Goal: Task Accomplishment & Management: Complete application form

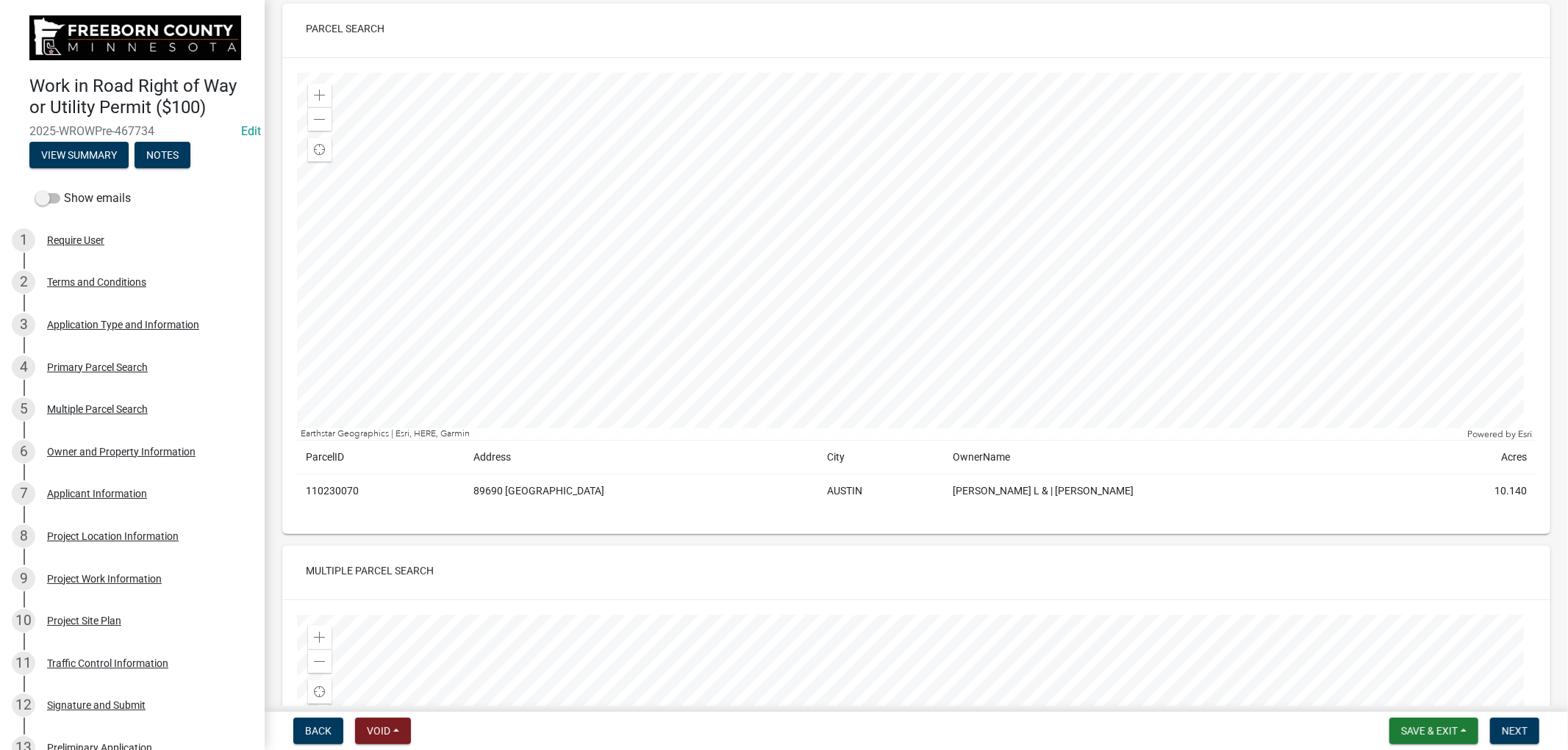
scroll to position [652, 0]
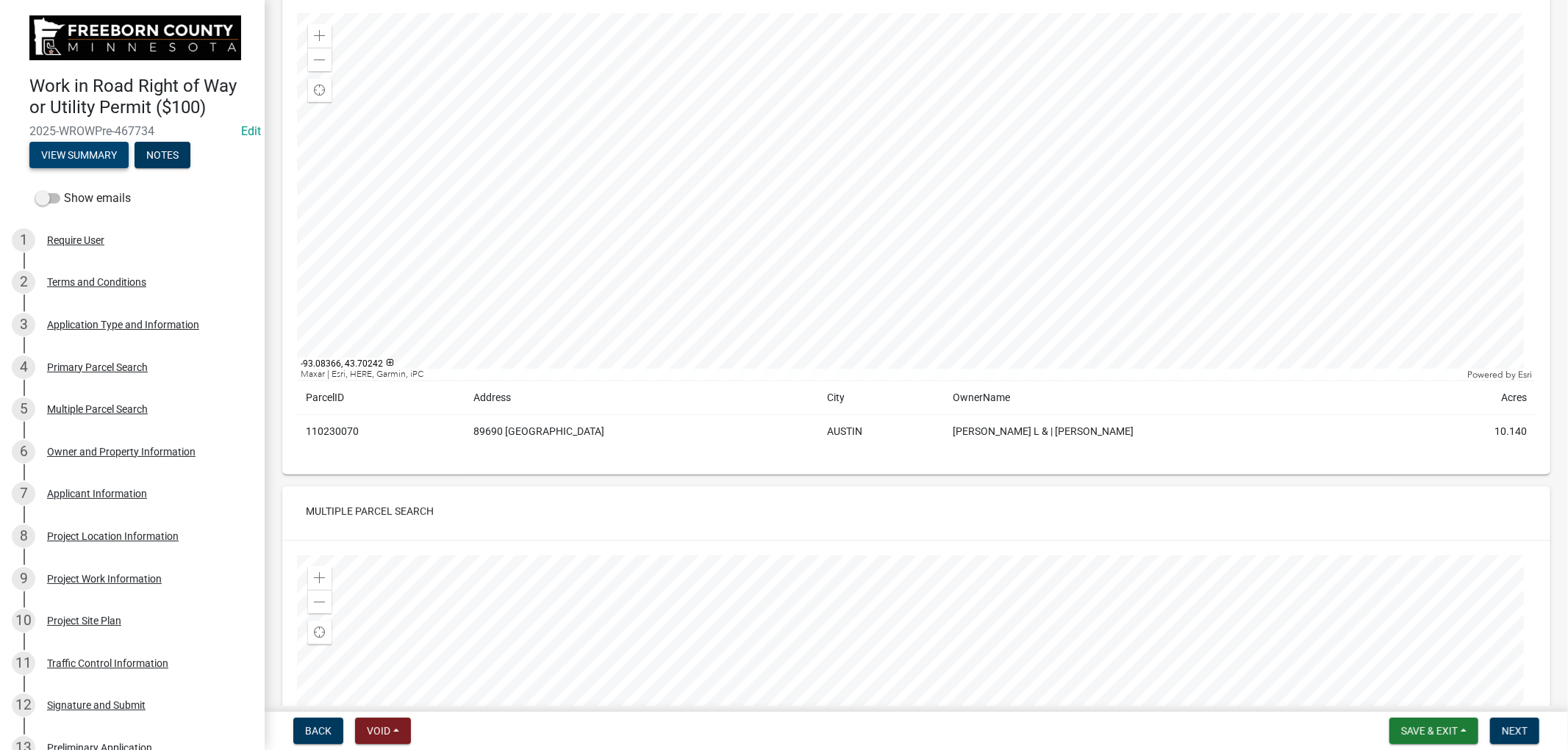
click at [77, 155] on button "View Summary" at bounding box center [79, 155] width 99 height 26
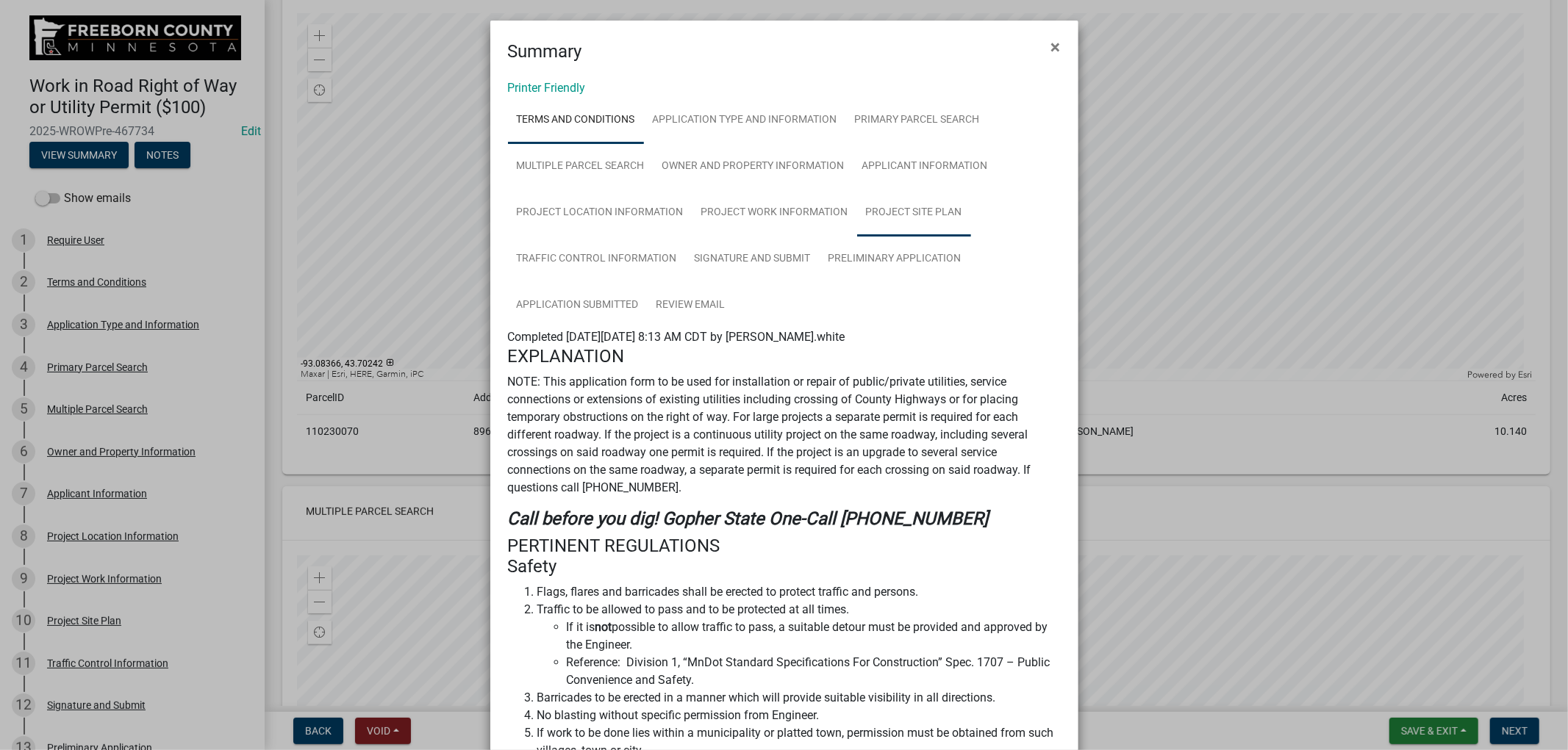
click at [890, 215] on link "Project Site Plan" at bounding box center [914, 214] width 114 height 47
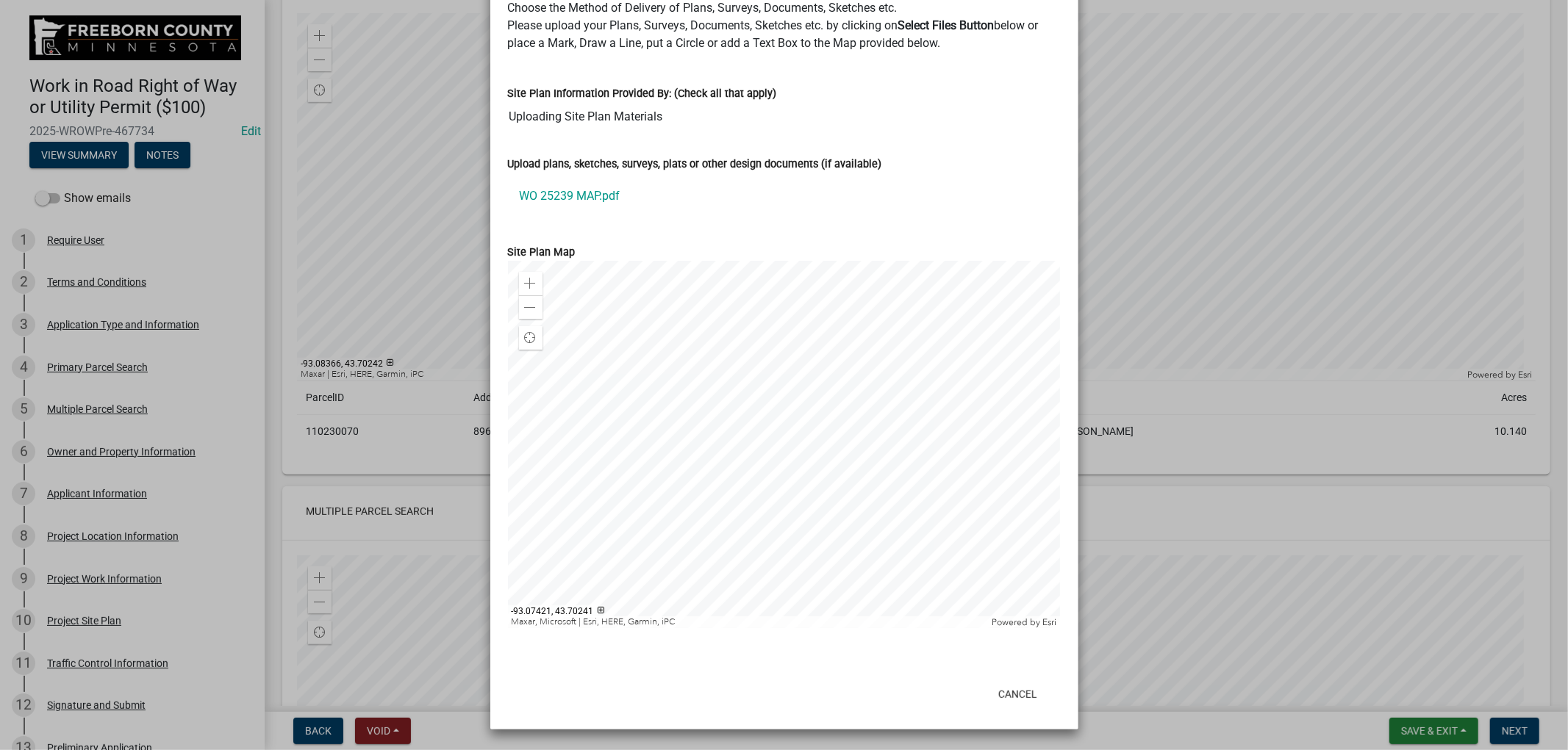
scroll to position [202, 0]
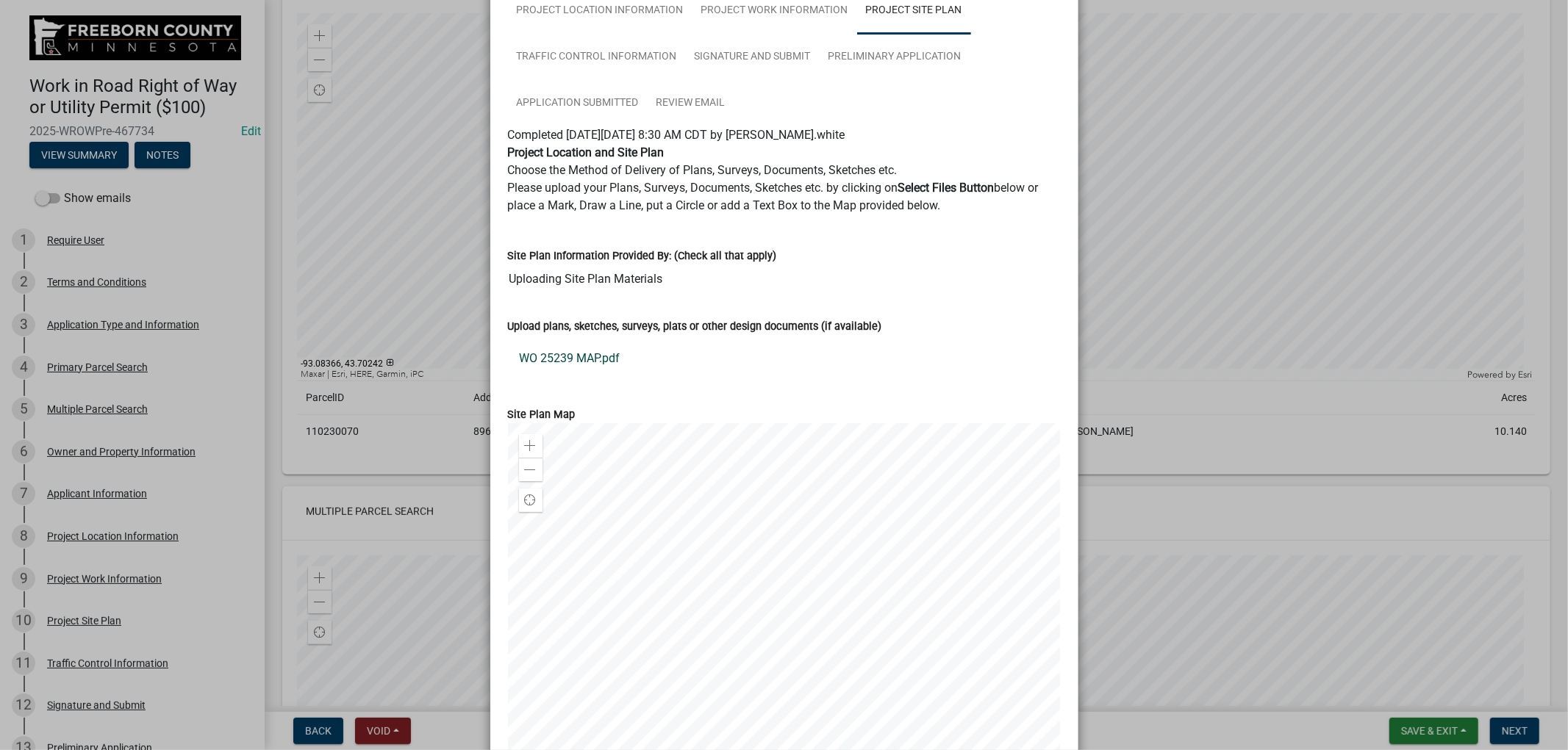
click at [584, 358] on link "WO 25239 MAP.pdf" at bounding box center [784, 358] width 553 height 35
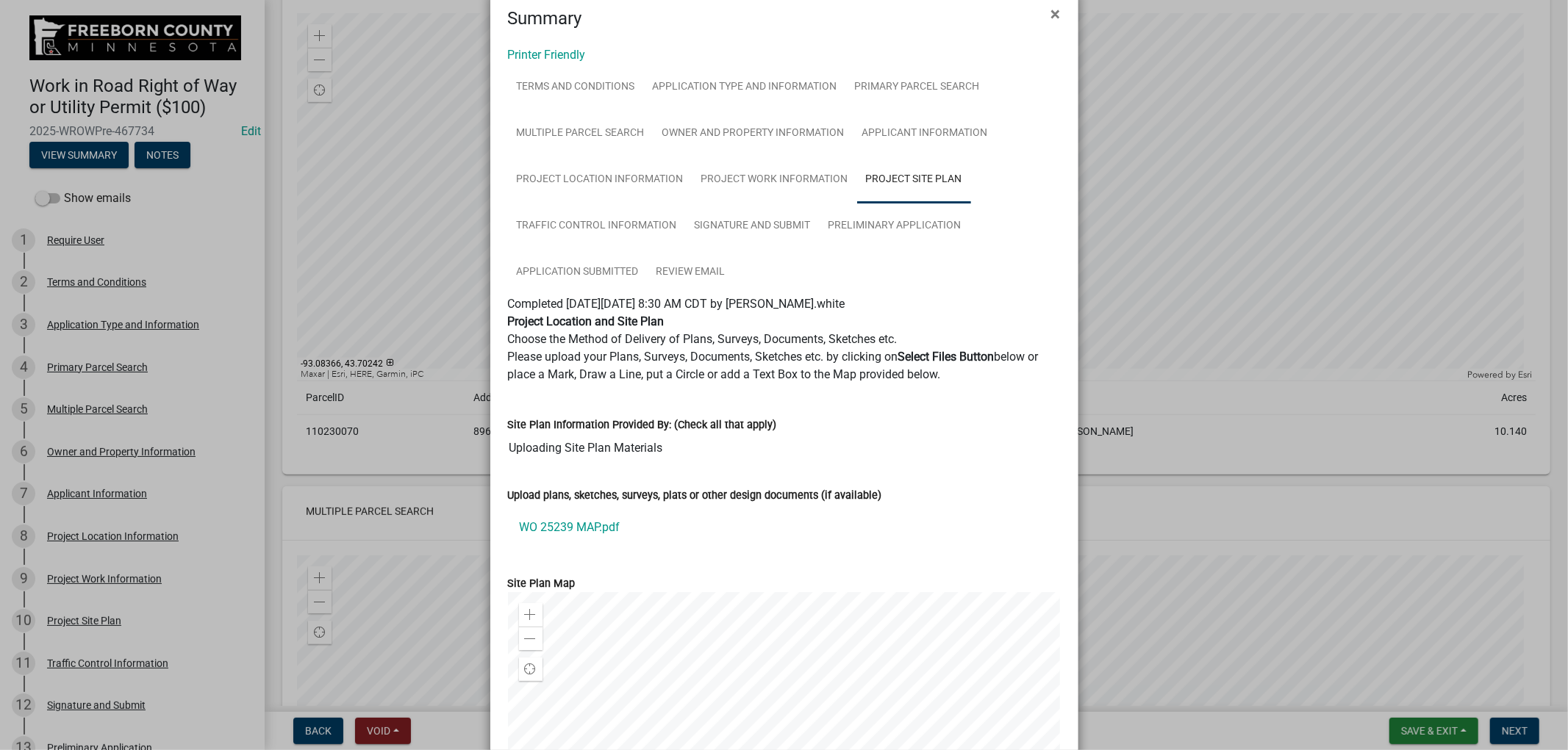
scroll to position [0, 0]
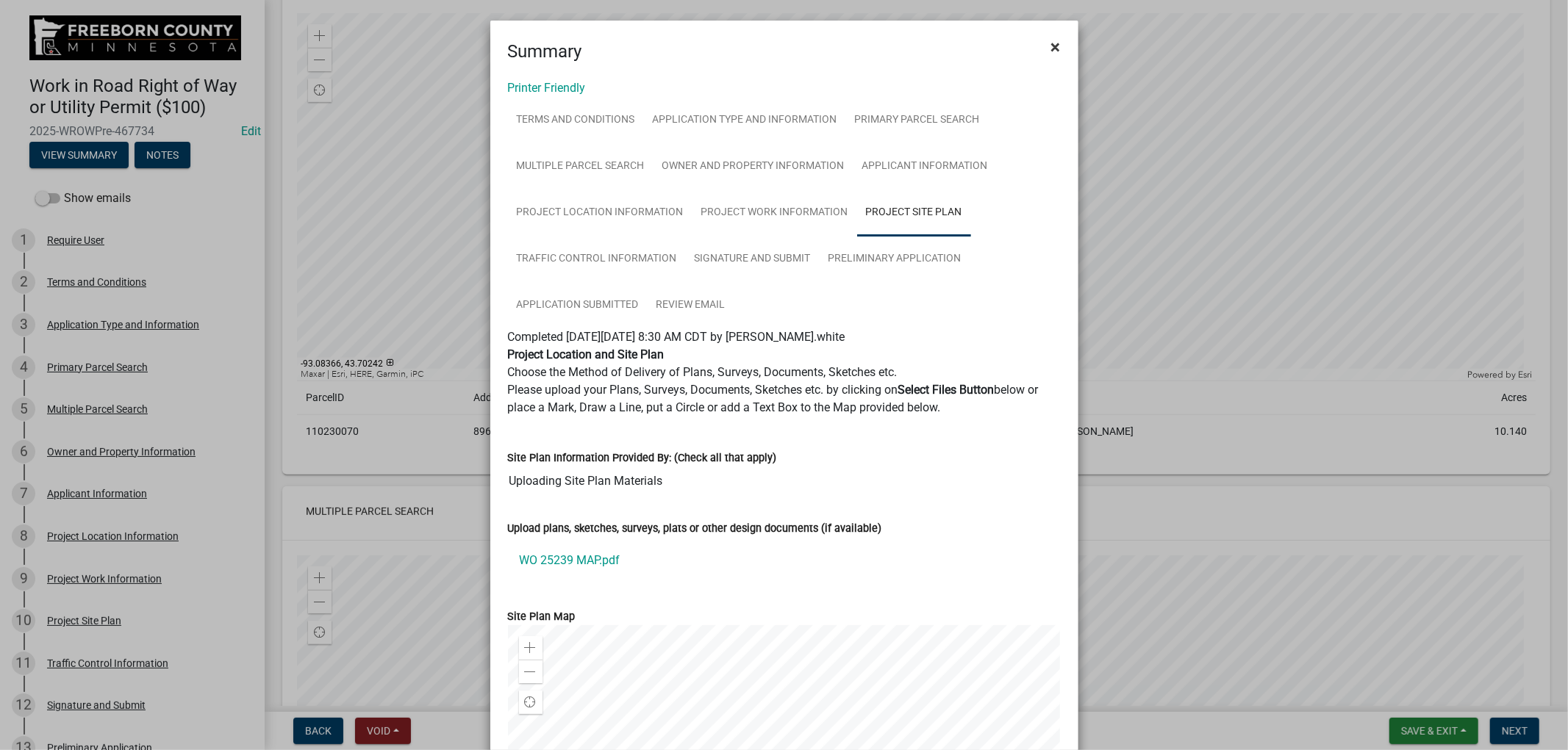
click at [1051, 48] on span "×" at bounding box center [1056, 46] width 10 height 20
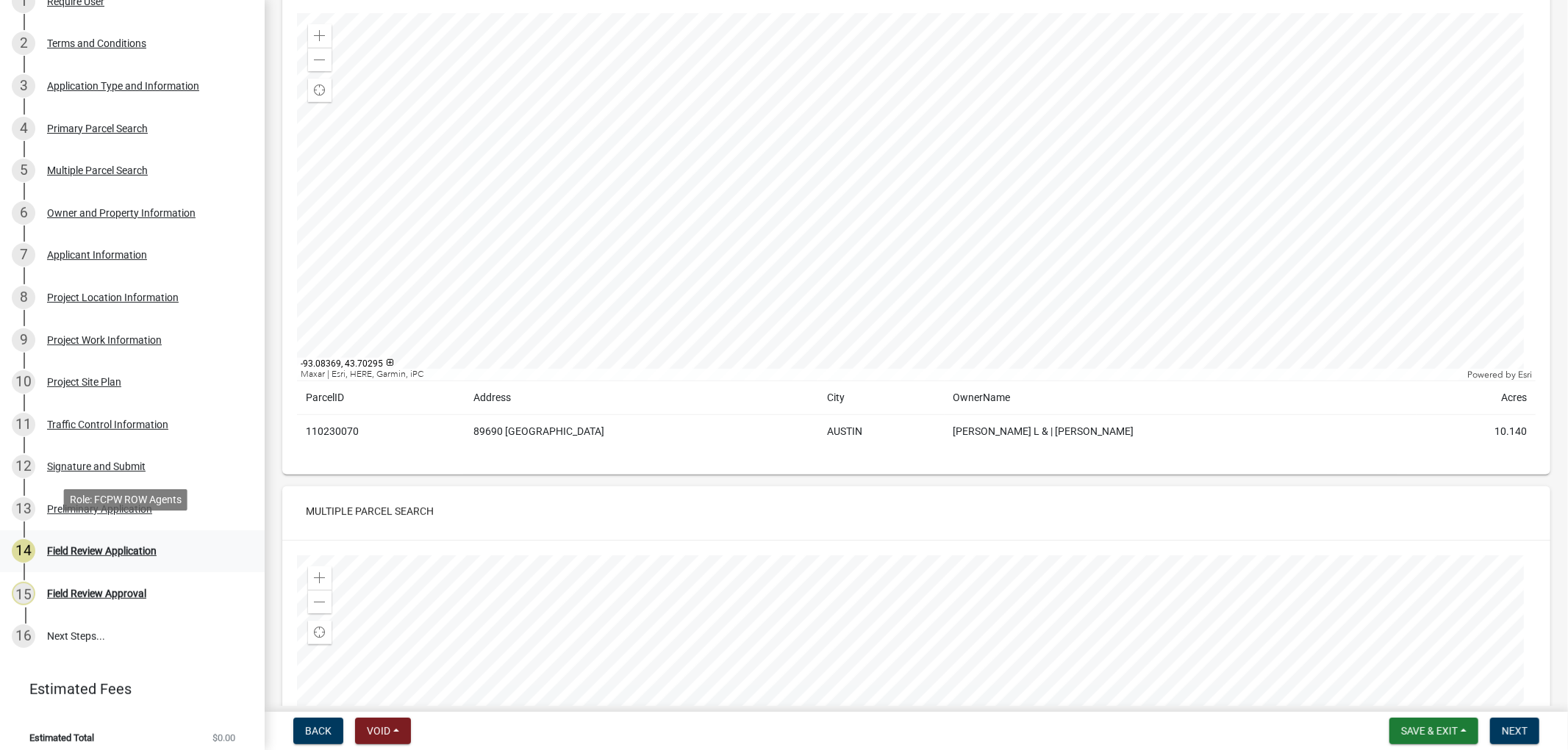
scroll to position [246, 0]
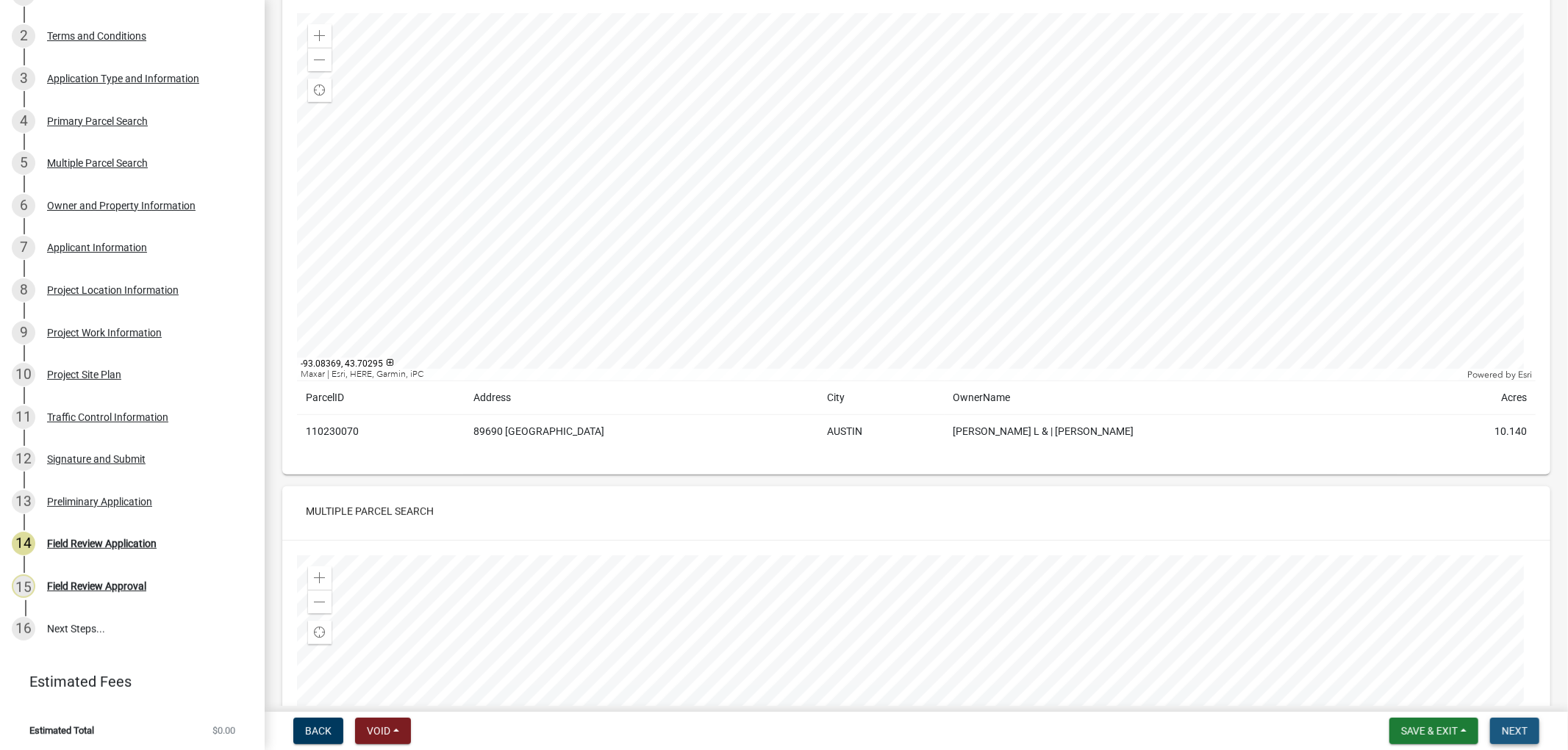
click at [1517, 726] on span "Next" at bounding box center [1515, 731] width 26 height 11
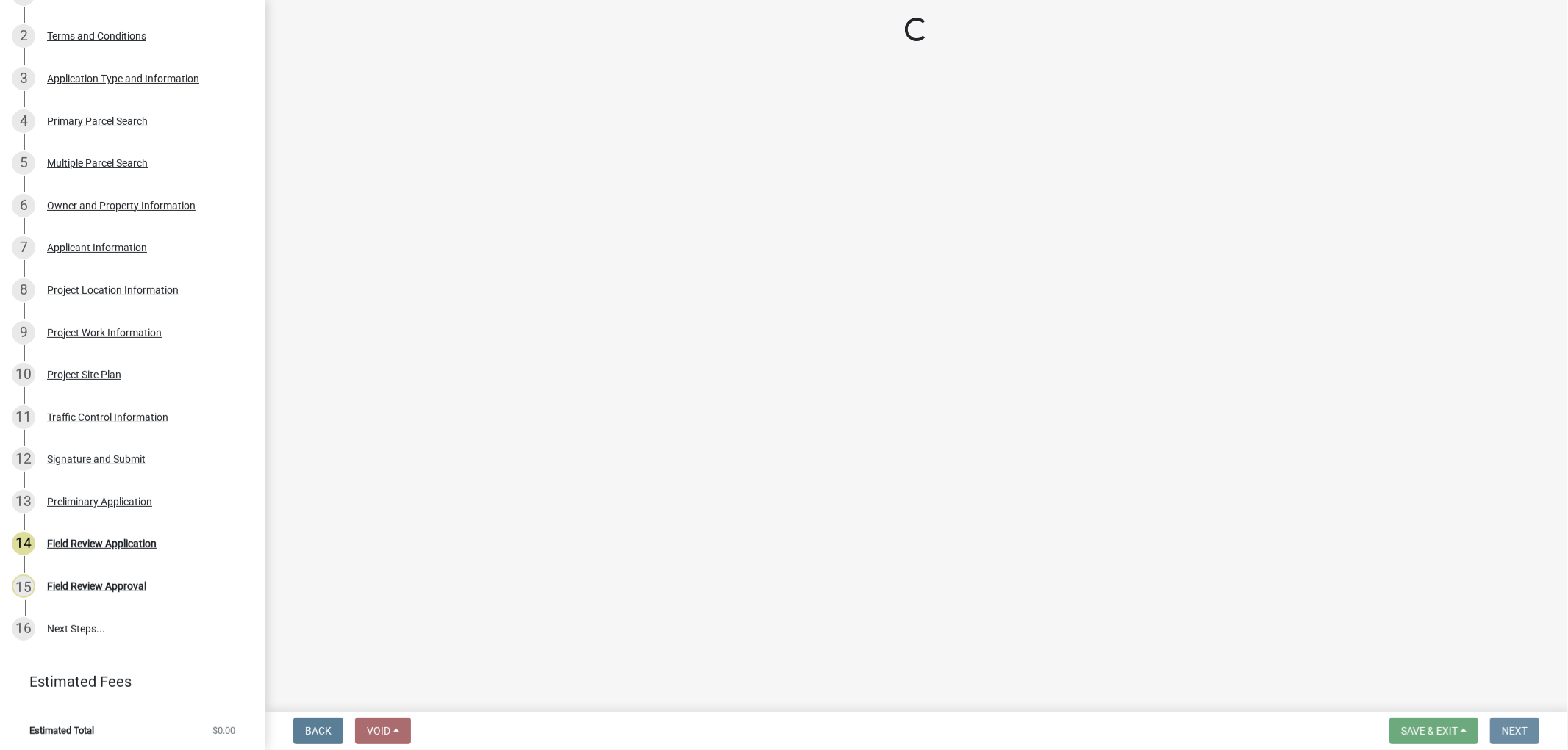
scroll to position [0, 0]
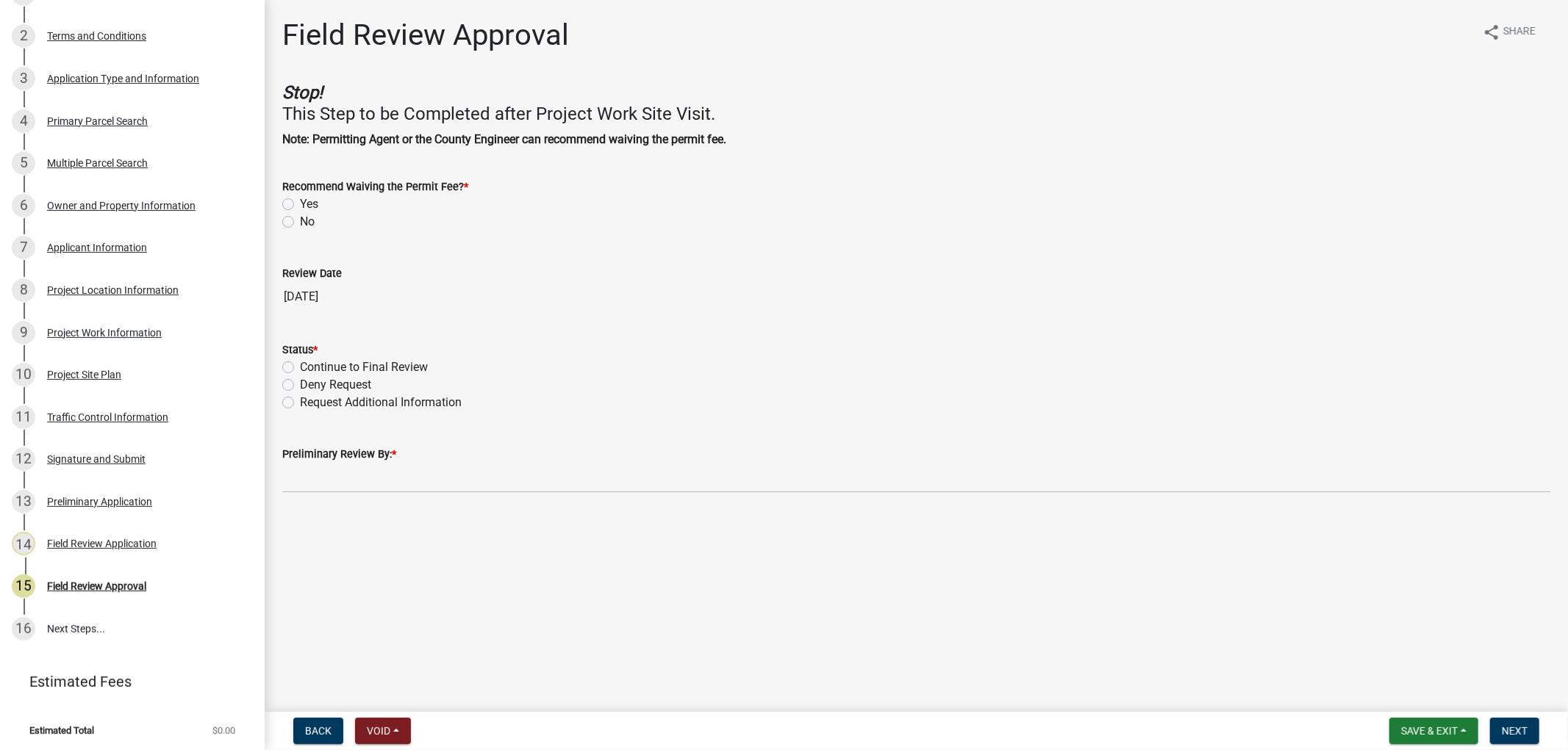
click at [285, 196] on div "Yes" at bounding box center [916, 205] width 1268 height 18
click at [300, 202] on label "Yes" at bounding box center [309, 205] width 19 height 18
click at [300, 202] on input "Yes" at bounding box center [305, 201] width 10 height 10
radio input "true"
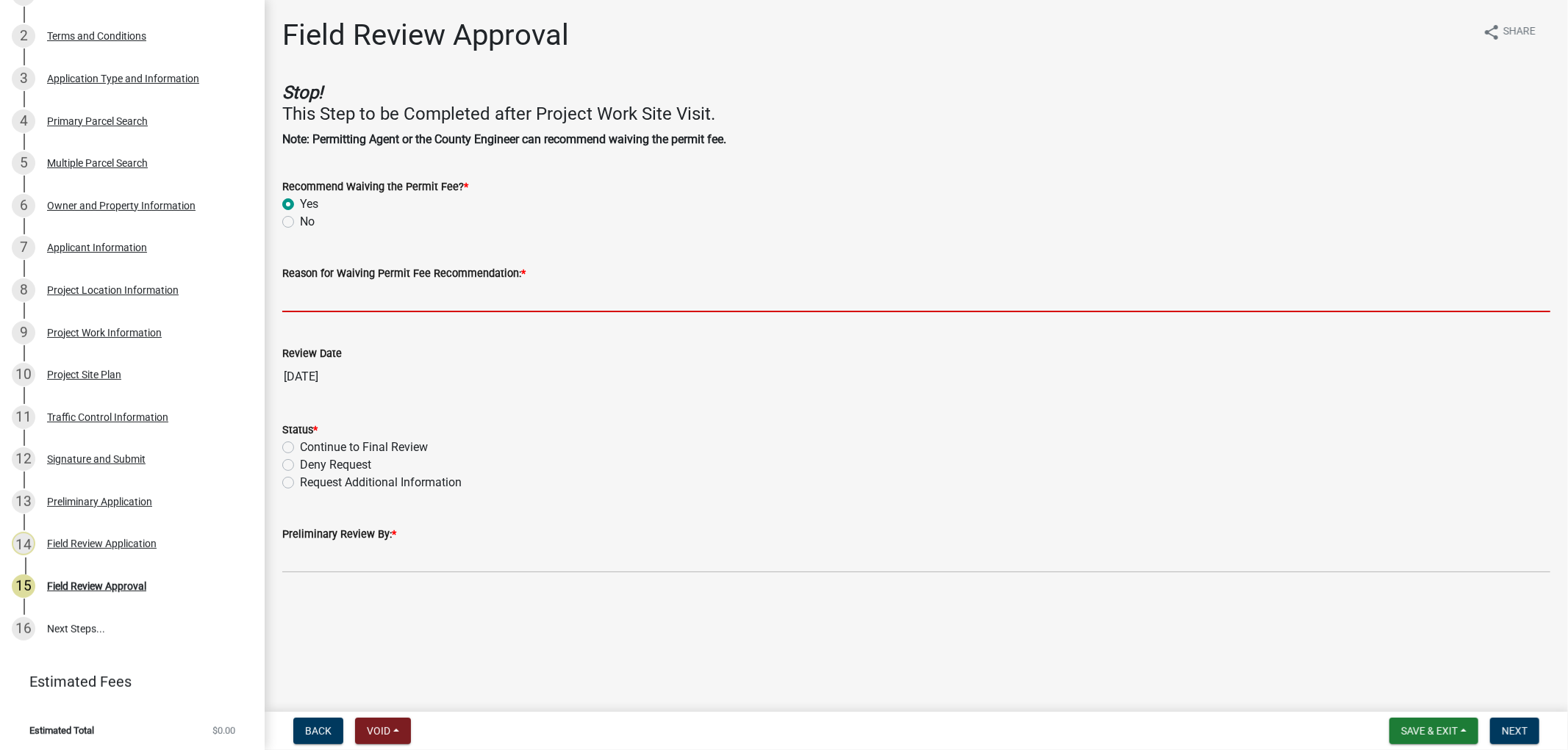
drag, startPoint x: 361, startPoint y: 296, endPoint x: 377, endPoint y: 299, distance: 16.3
click at [361, 296] on input "Reason for Waiving Permit Fee Recommendation: *" at bounding box center [916, 297] width 1268 height 30
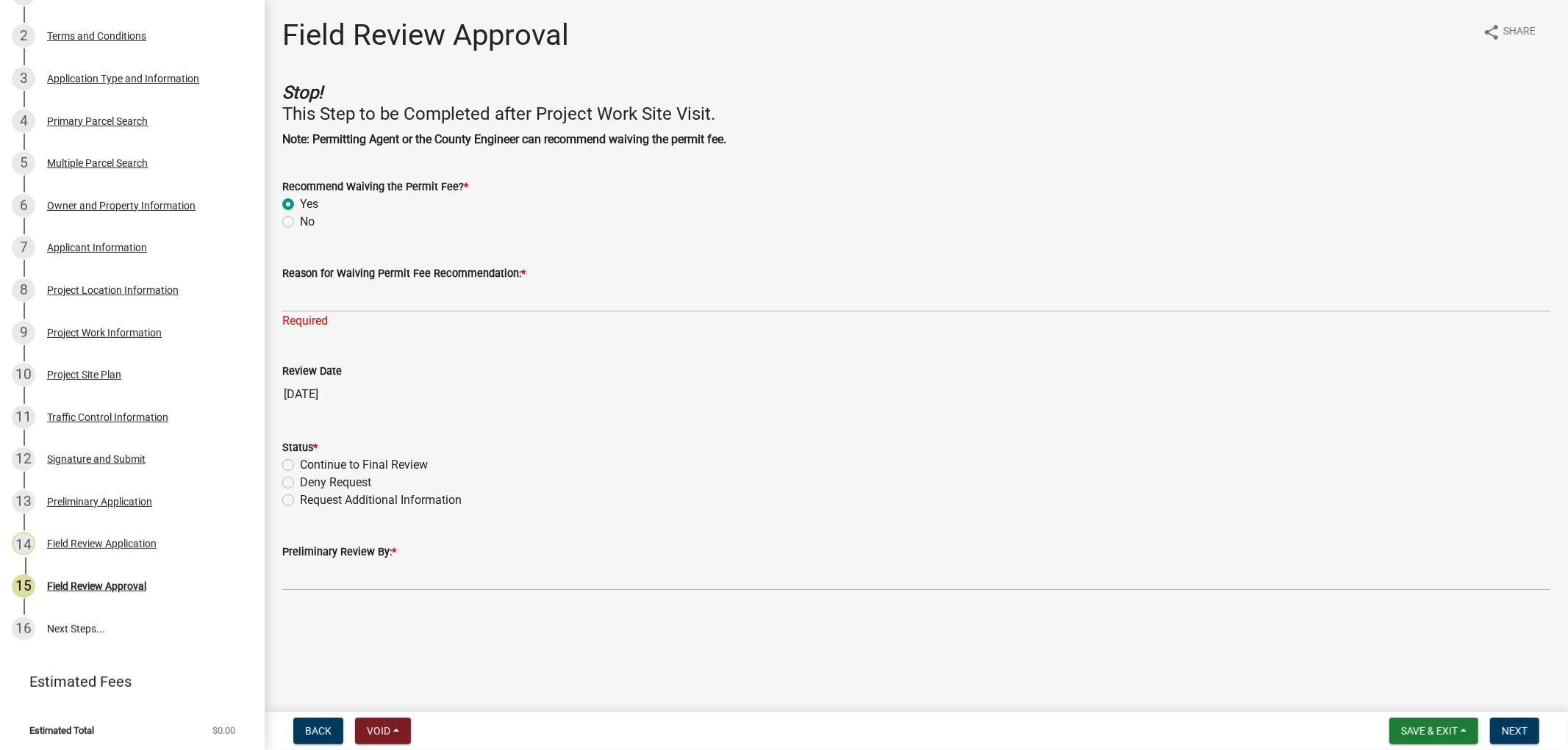
click at [300, 218] on label "No" at bounding box center [307, 222] width 15 height 18
click at [300, 218] on input "No" at bounding box center [305, 218] width 10 height 10
radio input "true"
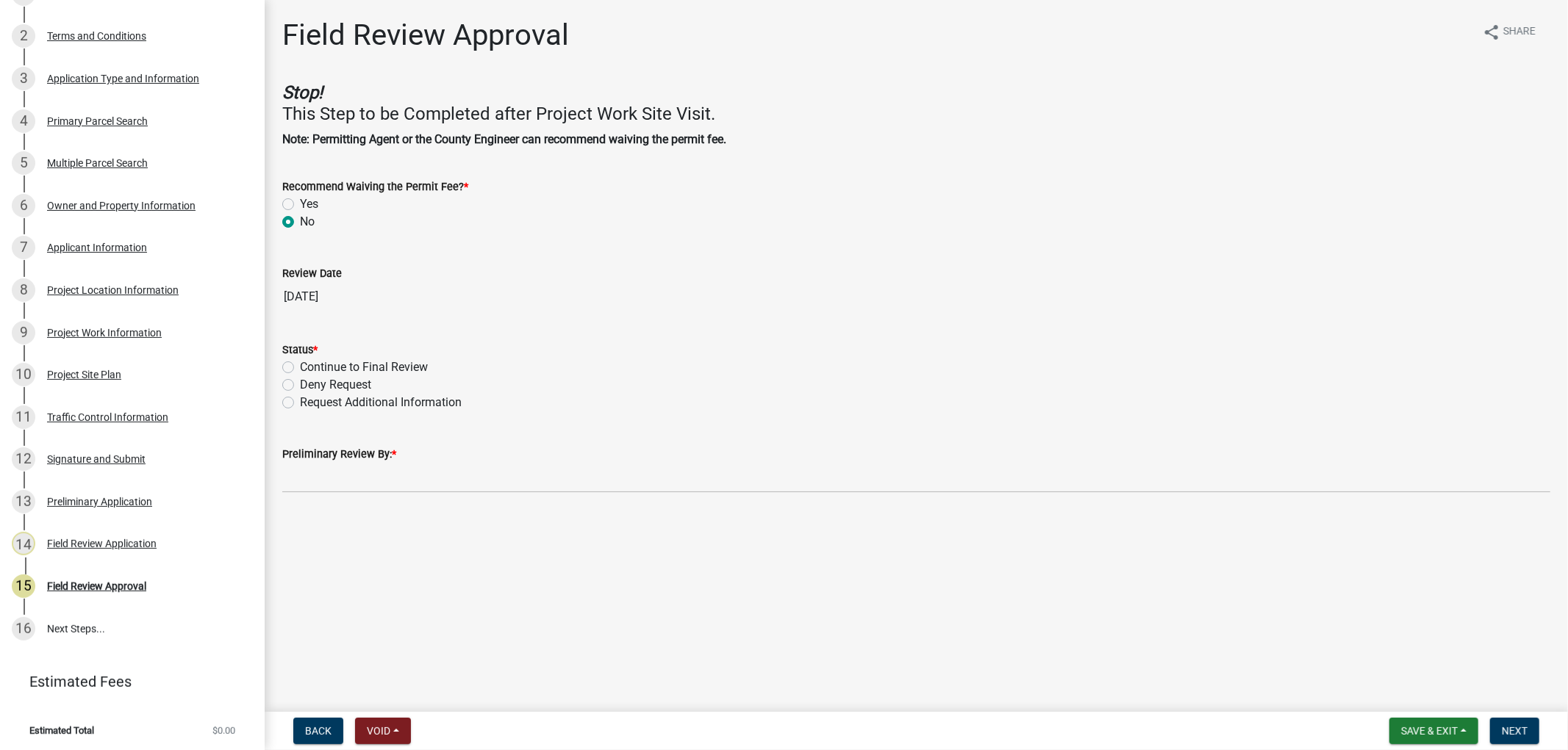
click at [300, 364] on label "Continue to Final Review" at bounding box center [364, 368] width 128 height 18
click at [300, 364] on input "Continue to Final Review" at bounding box center [305, 364] width 10 height 10
radio input "true"
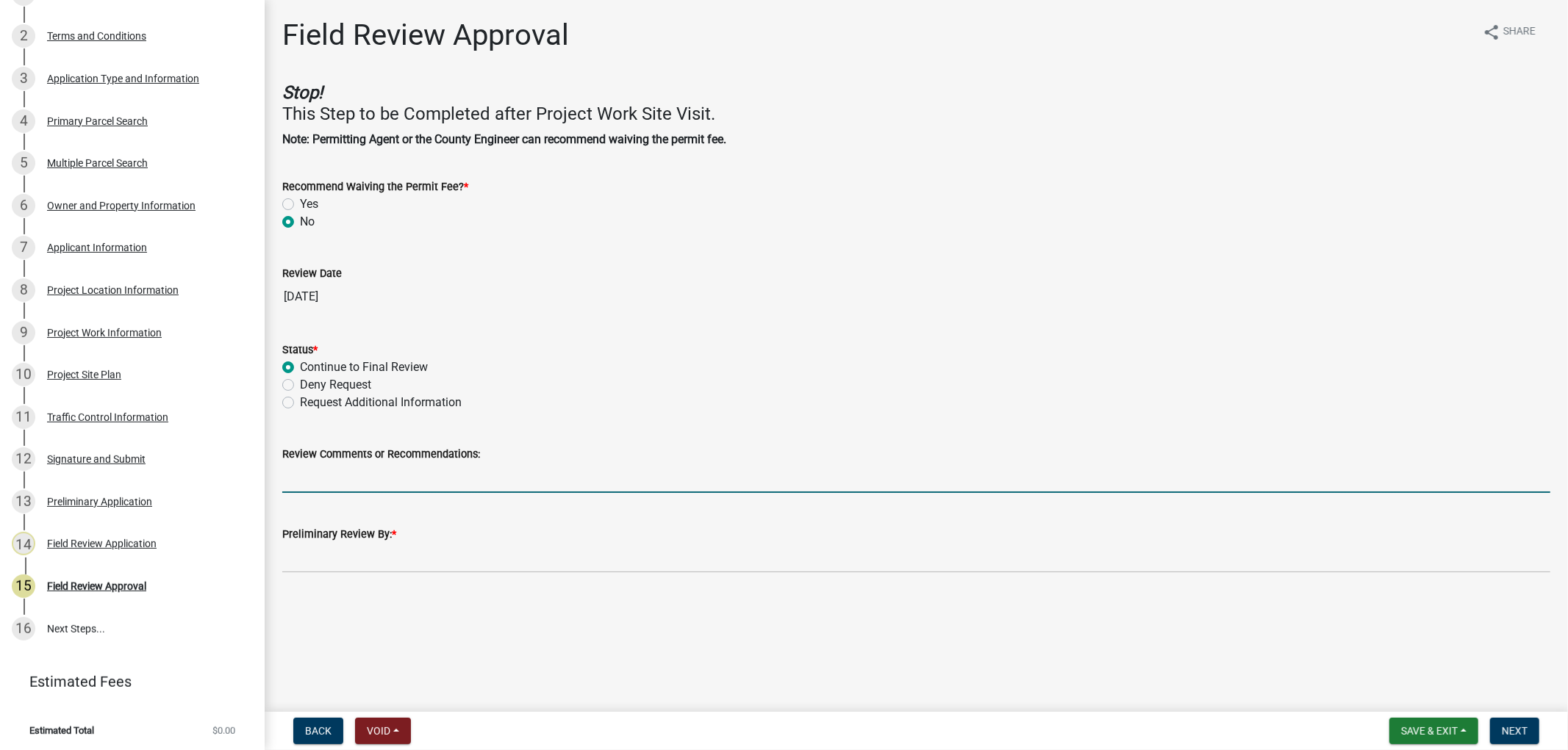
click at [468, 480] on input "Review Comments or Recommendations:" at bounding box center [916, 478] width 1268 height 30
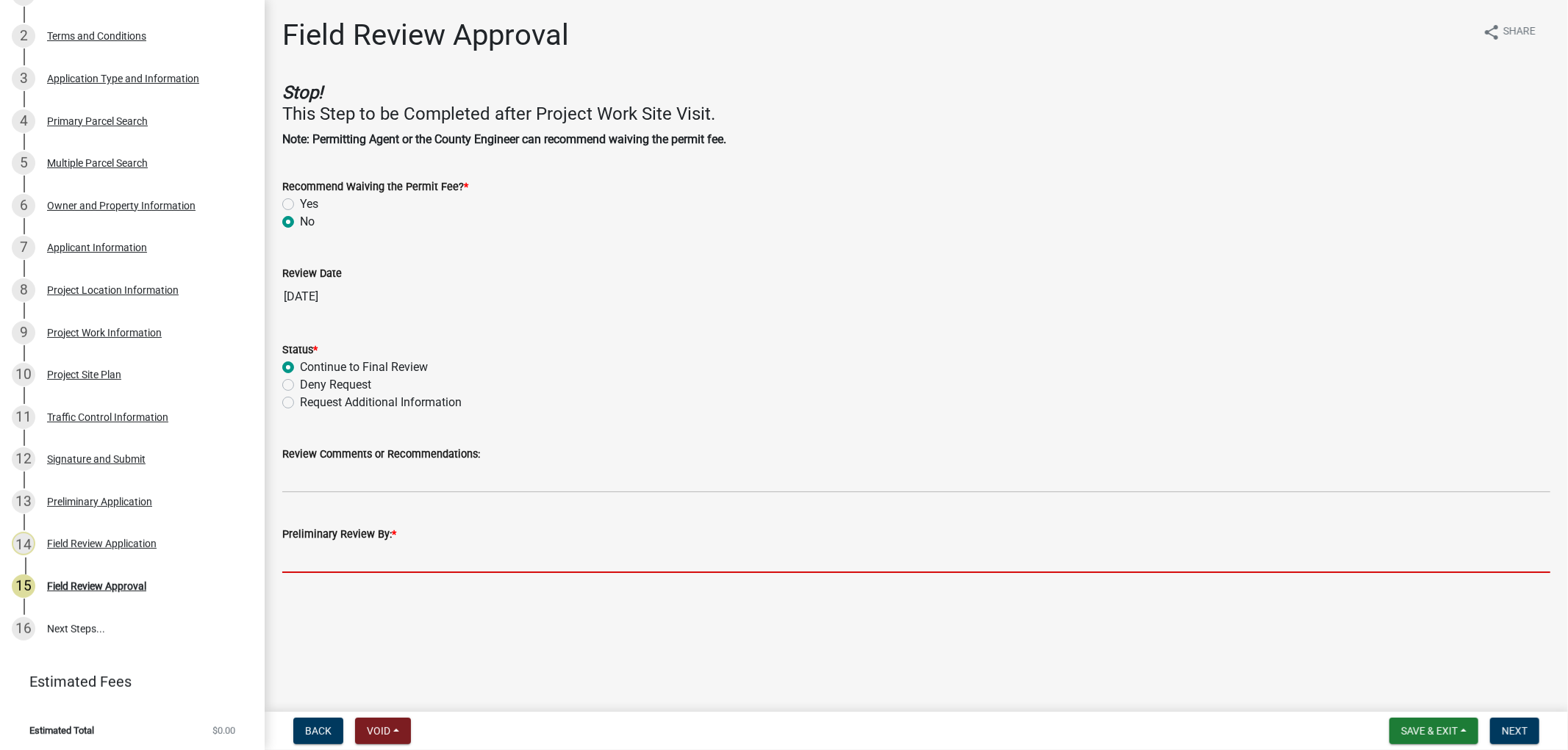
click at [647, 555] on input "Preliminary Review By: *" at bounding box center [916, 558] width 1268 height 30
type input "[PERSON_NAME]"
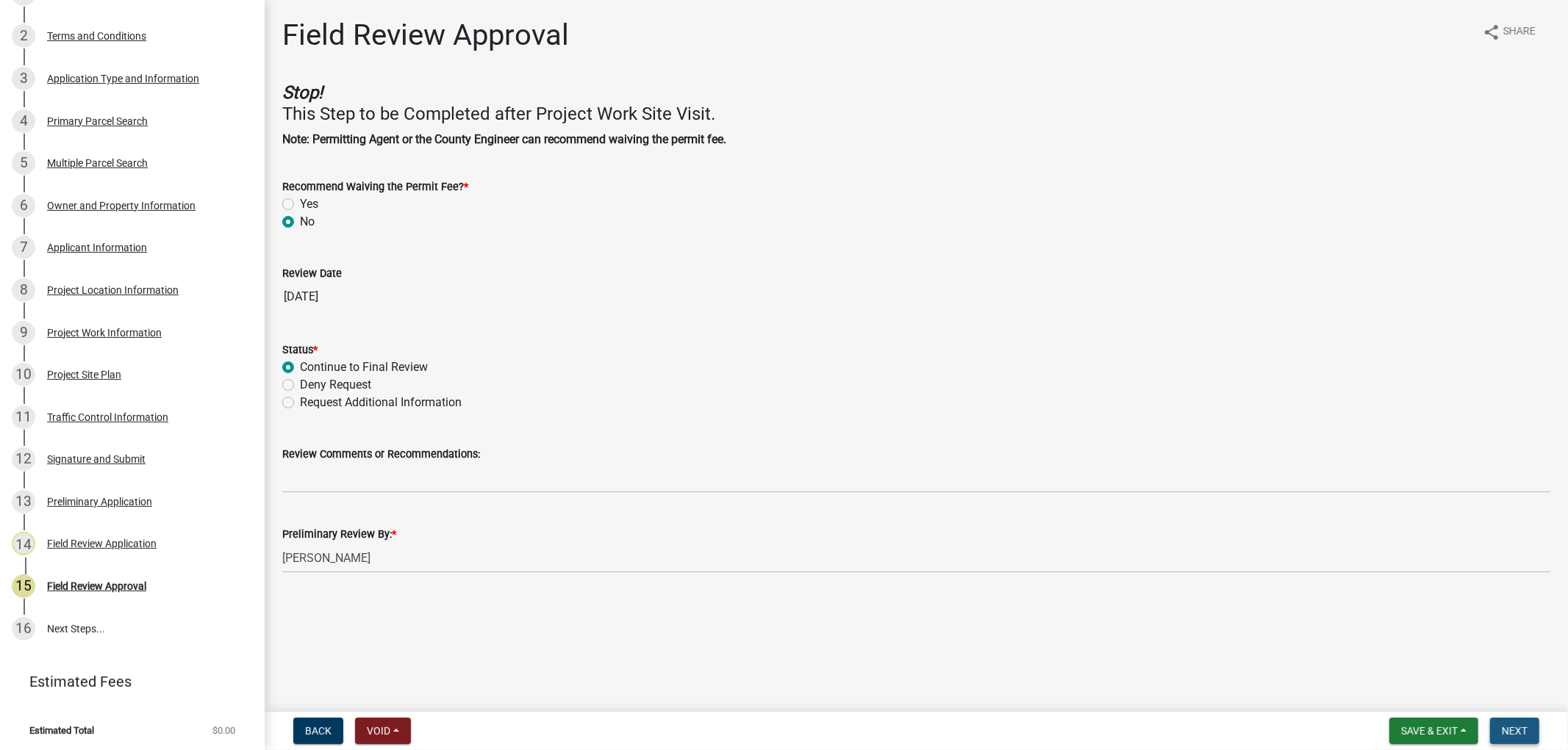
click at [1520, 726] on span "Next" at bounding box center [1515, 731] width 26 height 11
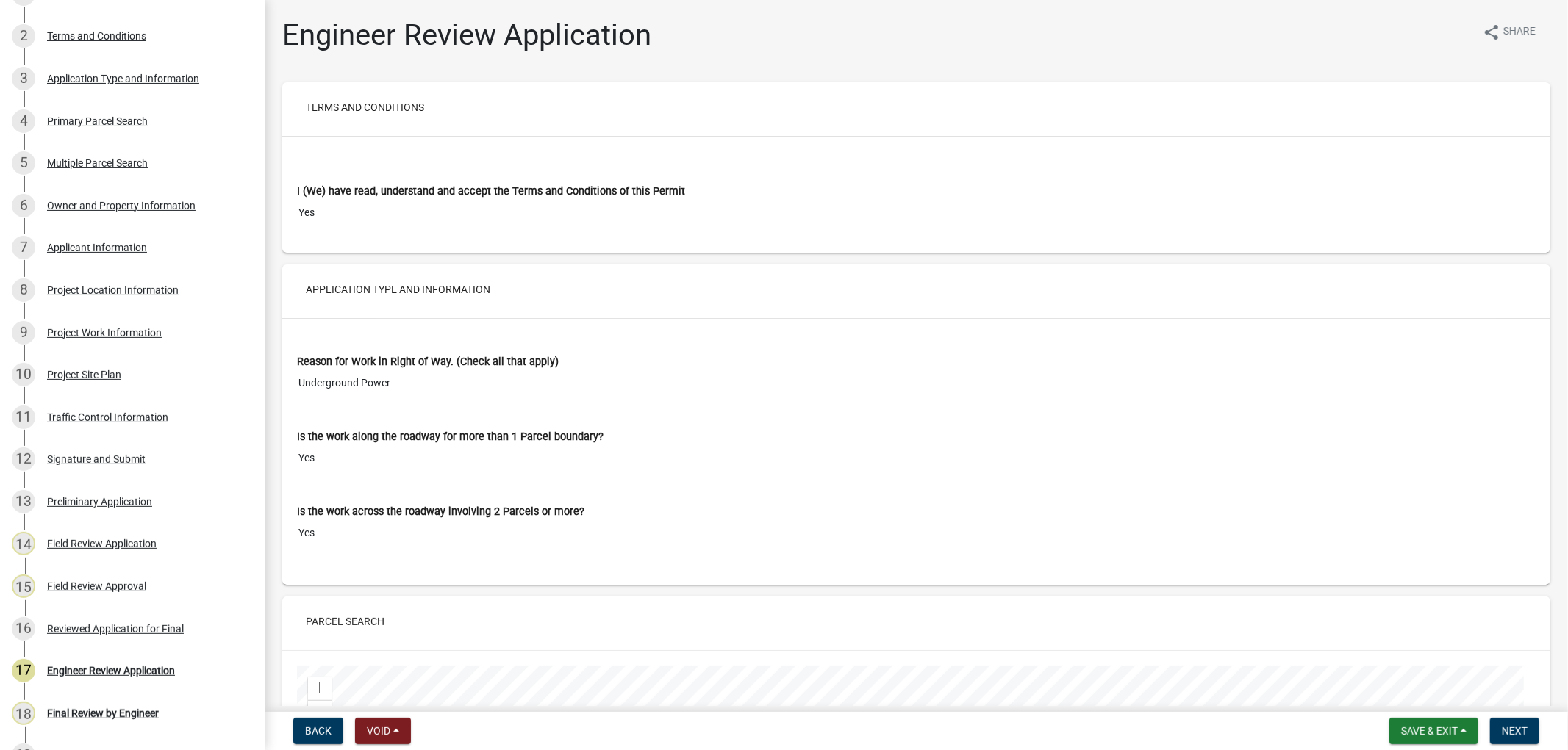
scroll to position [373, 0]
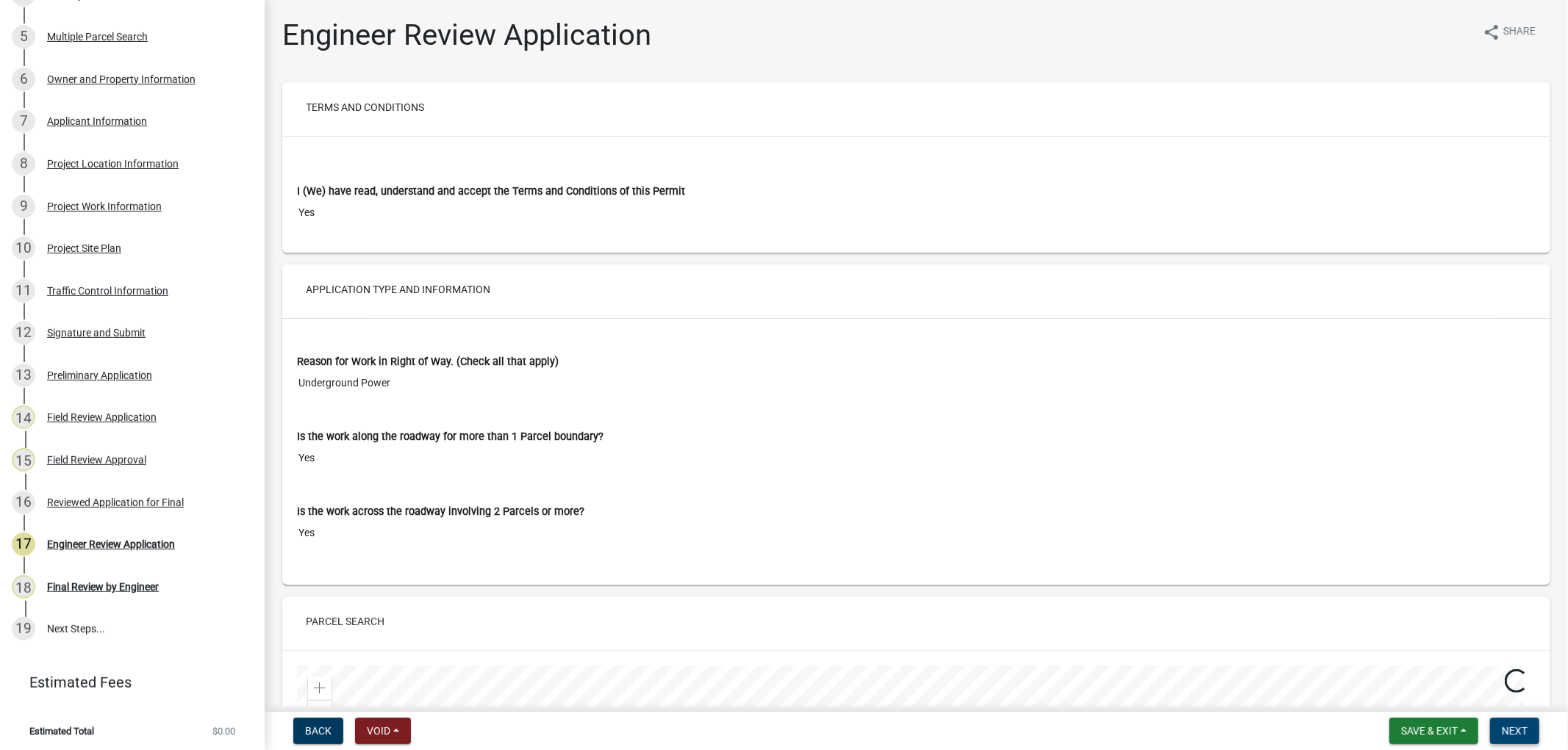
click at [1522, 737] on button "Next" at bounding box center [1514, 731] width 49 height 26
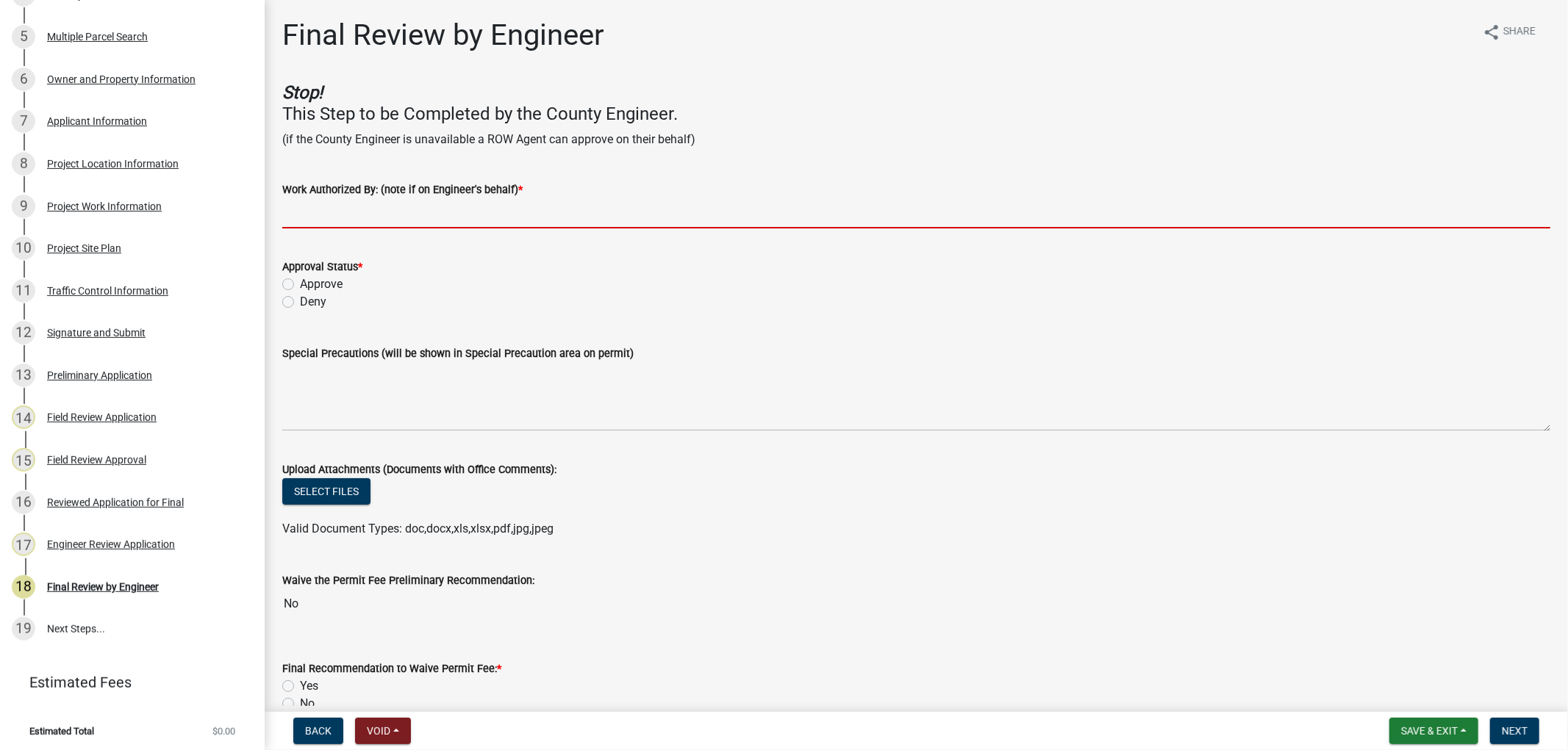
click at [327, 219] on input "Work Authorized By: (note if on Engineer's behalf) *" at bounding box center [916, 213] width 1268 height 30
type input "[PERSON_NAME]"
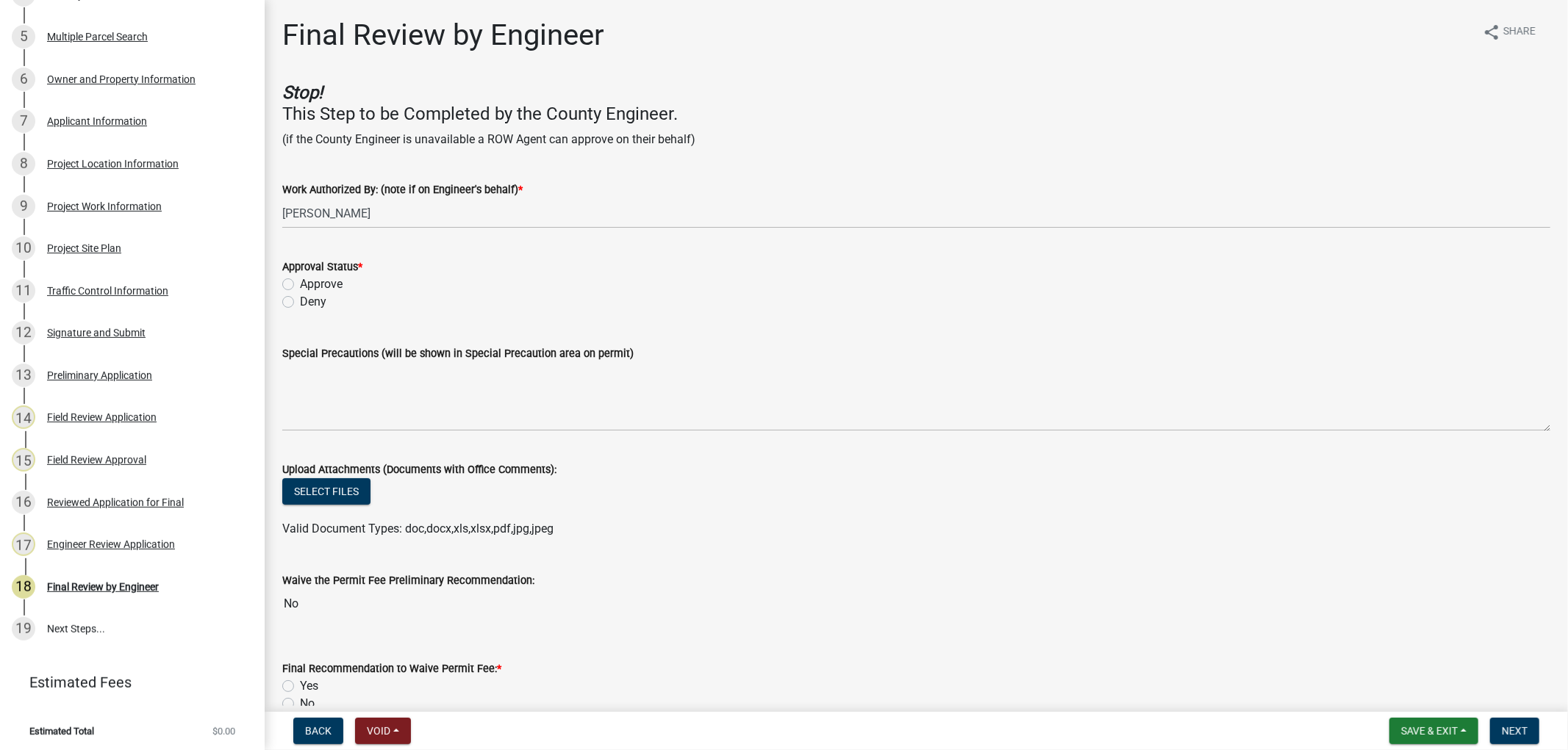
click at [300, 284] on label "Approve" at bounding box center [321, 285] width 42 height 18
click at [300, 284] on input "Approve" at bounding box center [305, 280] width 10 height 10
radio input "true"
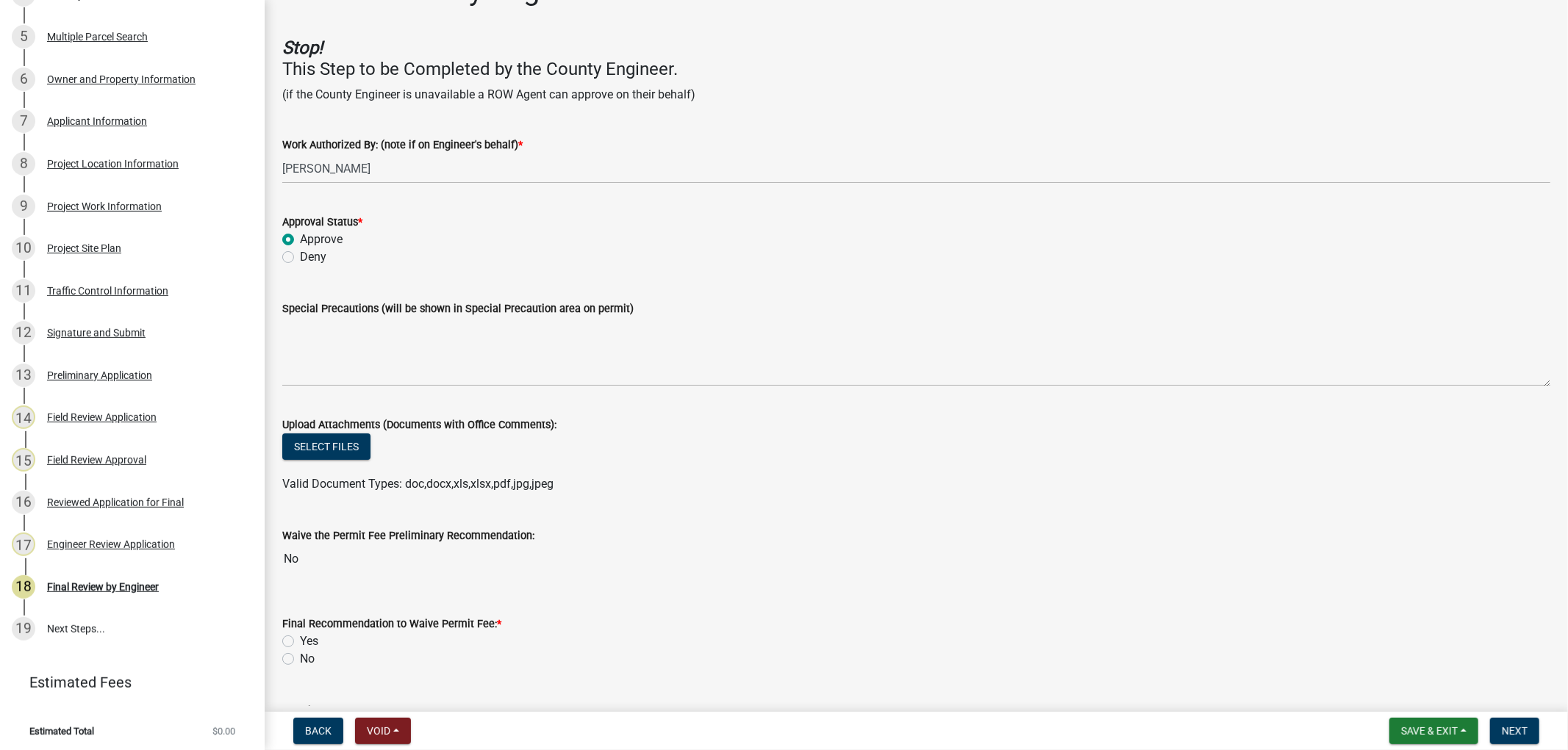
scroll to position [82, 0]
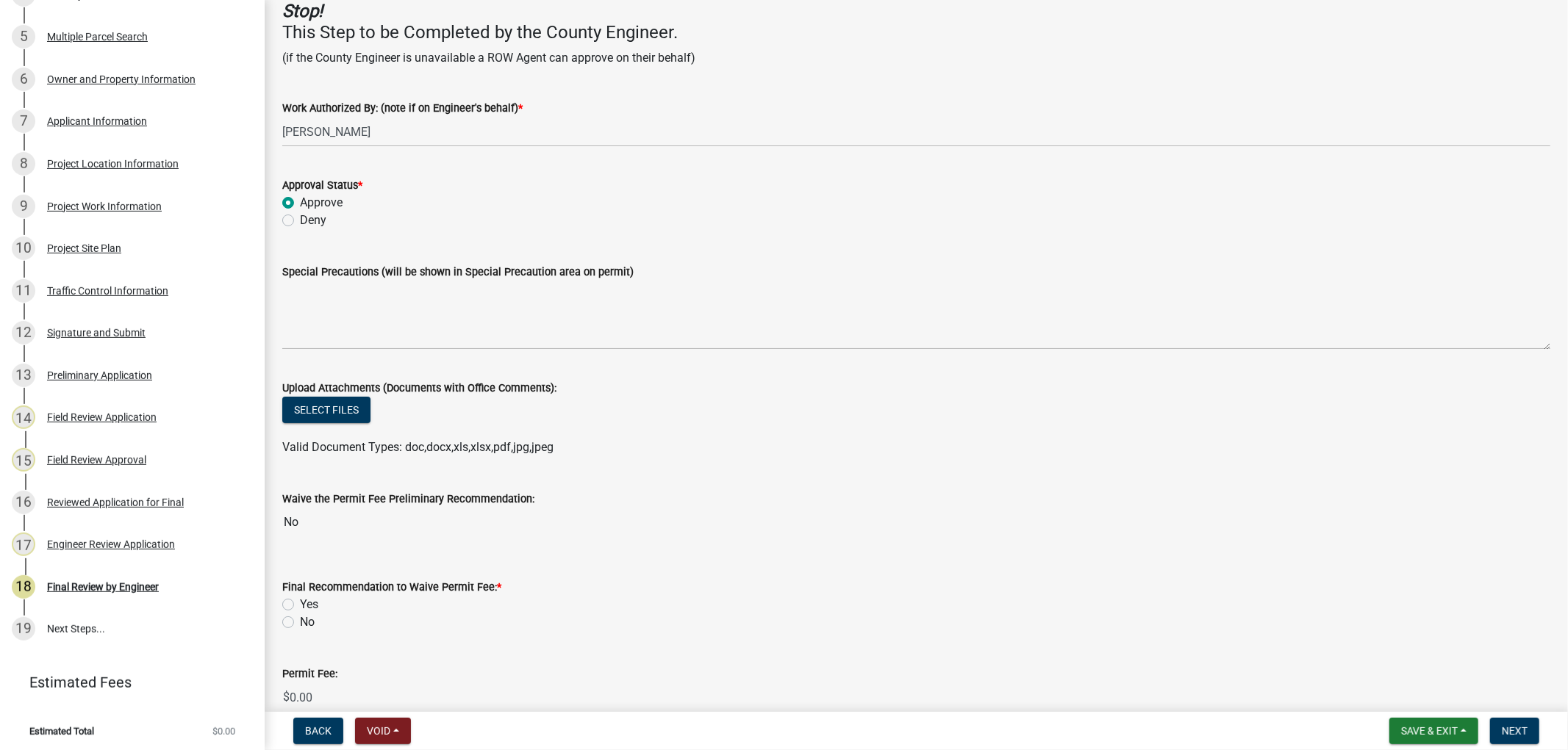
click at [300, 620] on label "No" at bounding box center [307, 623] width 15 height 18
click at [300, 620] on input "No" at bounding box center [305, 619] width 10 height 10
radio input "true"
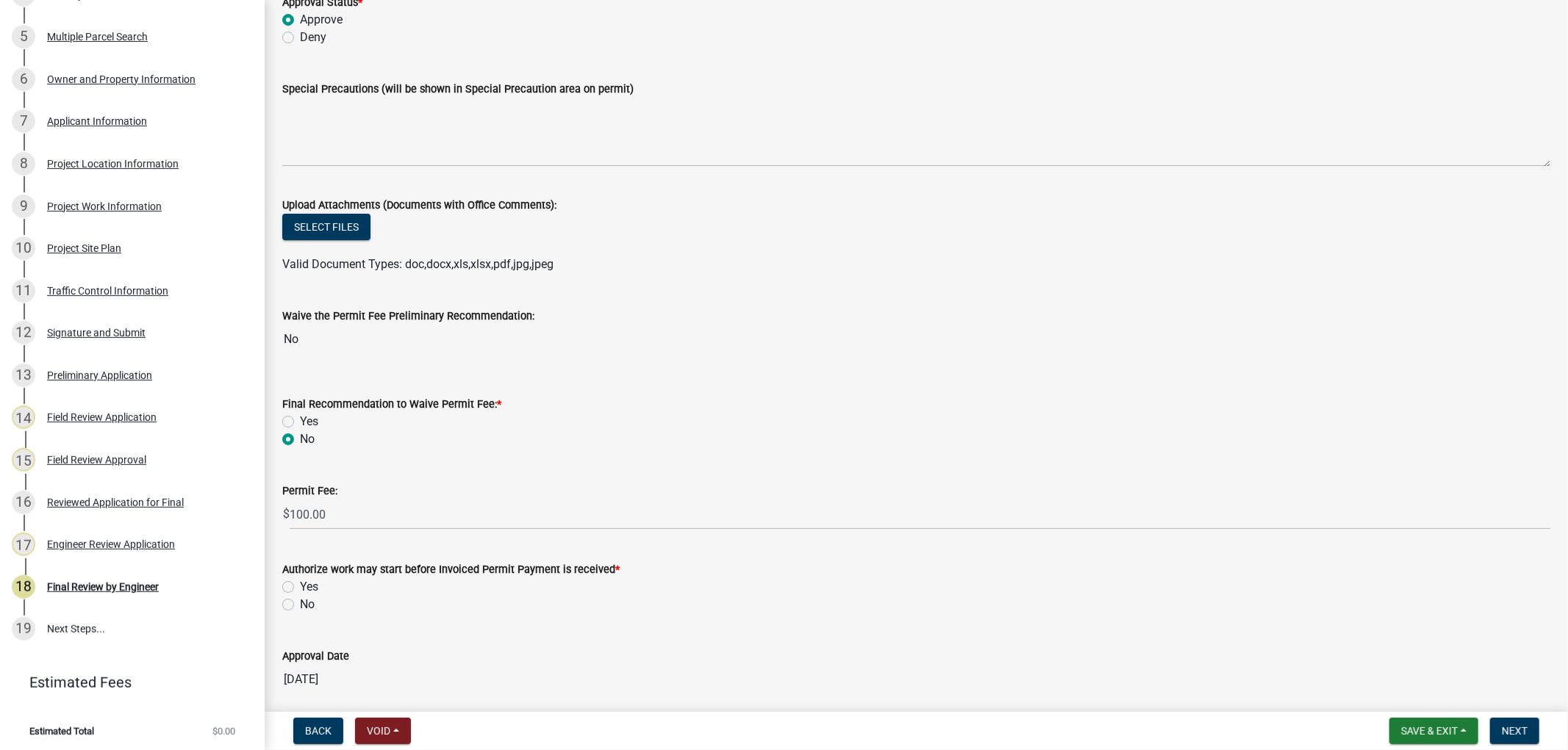
scroll to position [265, 0]
click at [300, 583] on label "Yes" at bounding box center [309, 586] width 19 height 18
click at [300, 583] on input "Yes" at bounding box center [305, 582] width 10 height 10
radio input "true"
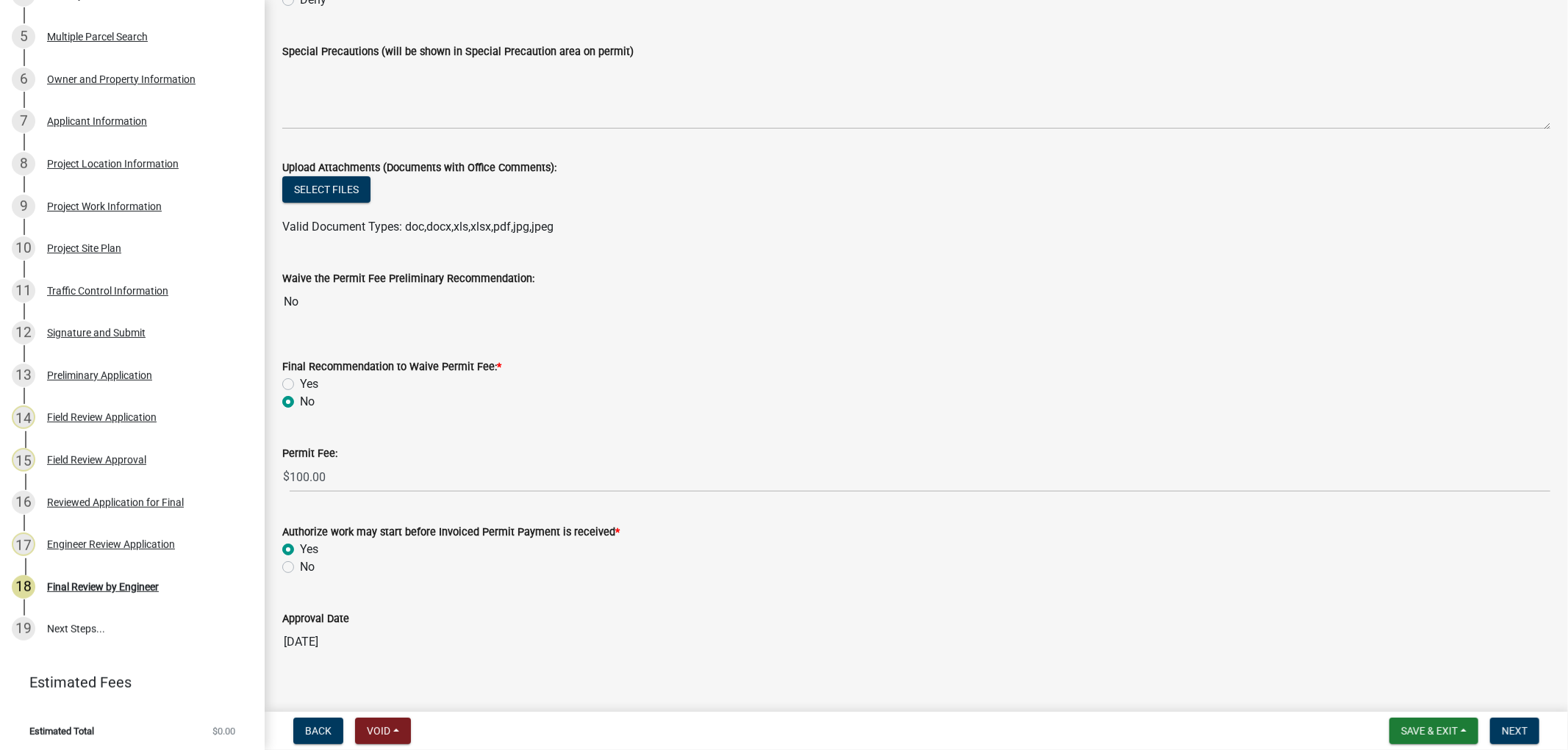
scroll to position [321, 0]
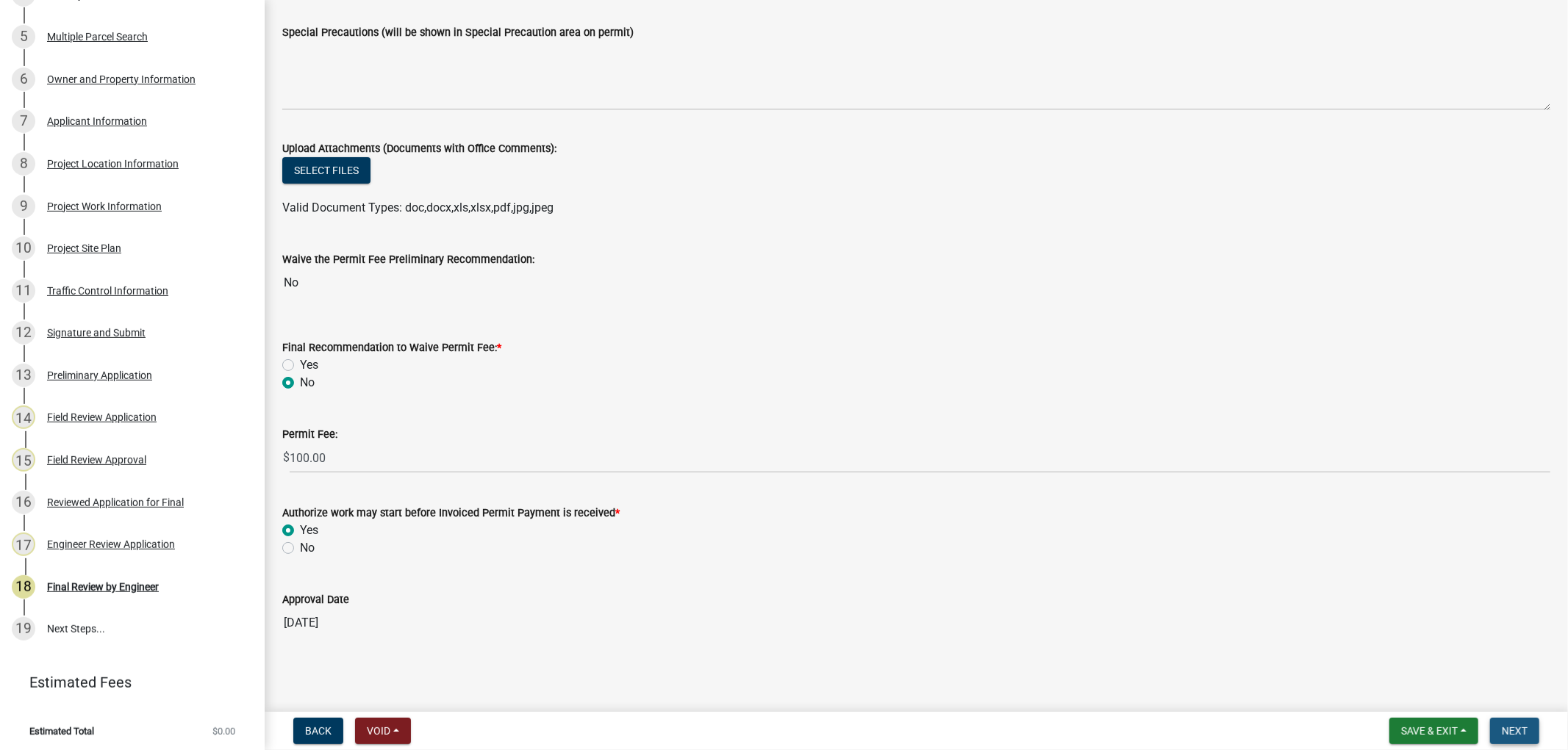
click at [1524, 739] on button "Next" at bounding box center [1514, 731] width 49 height 26
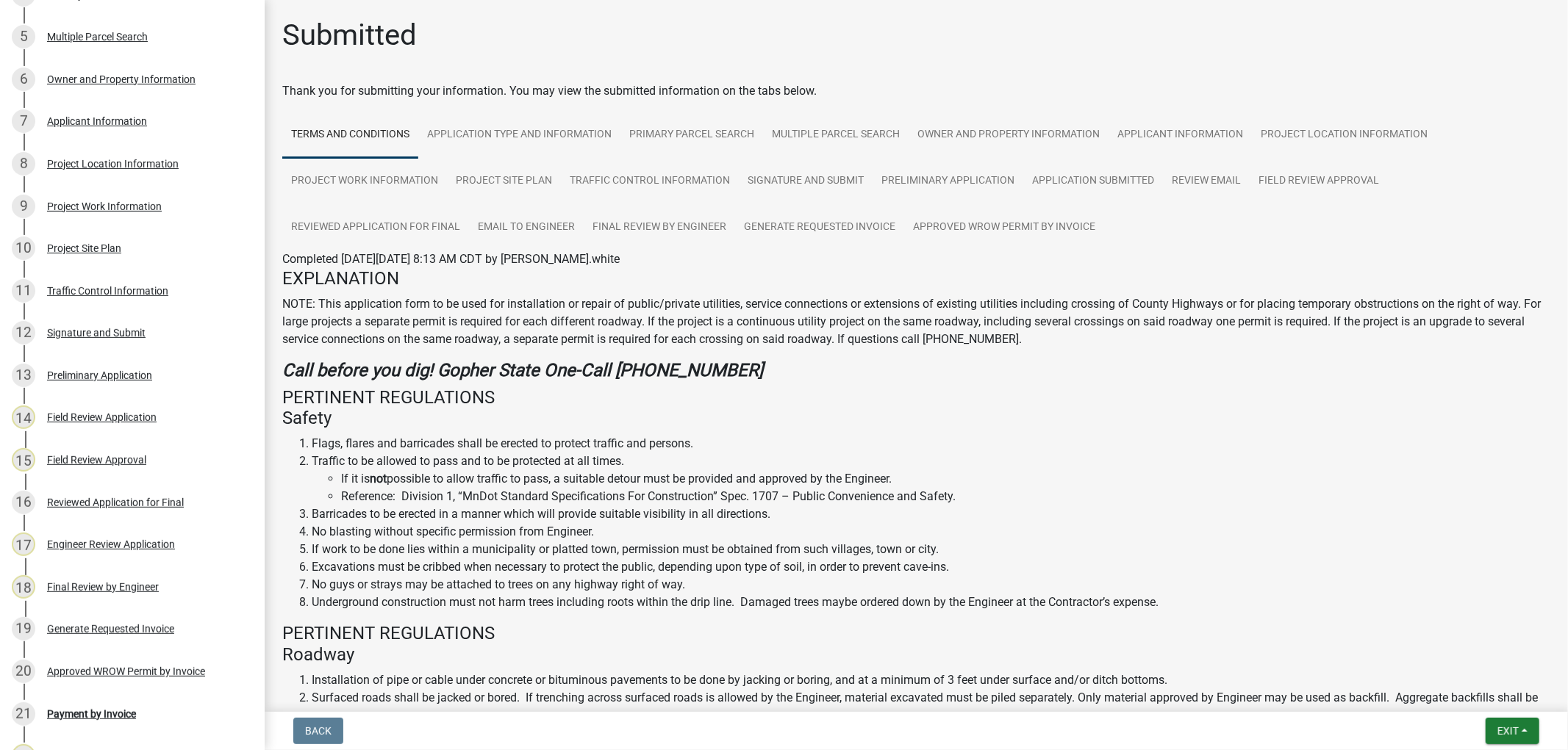
scroll to position [628, 0]
